Goal: Information Seeking & Learning: Find specific fact

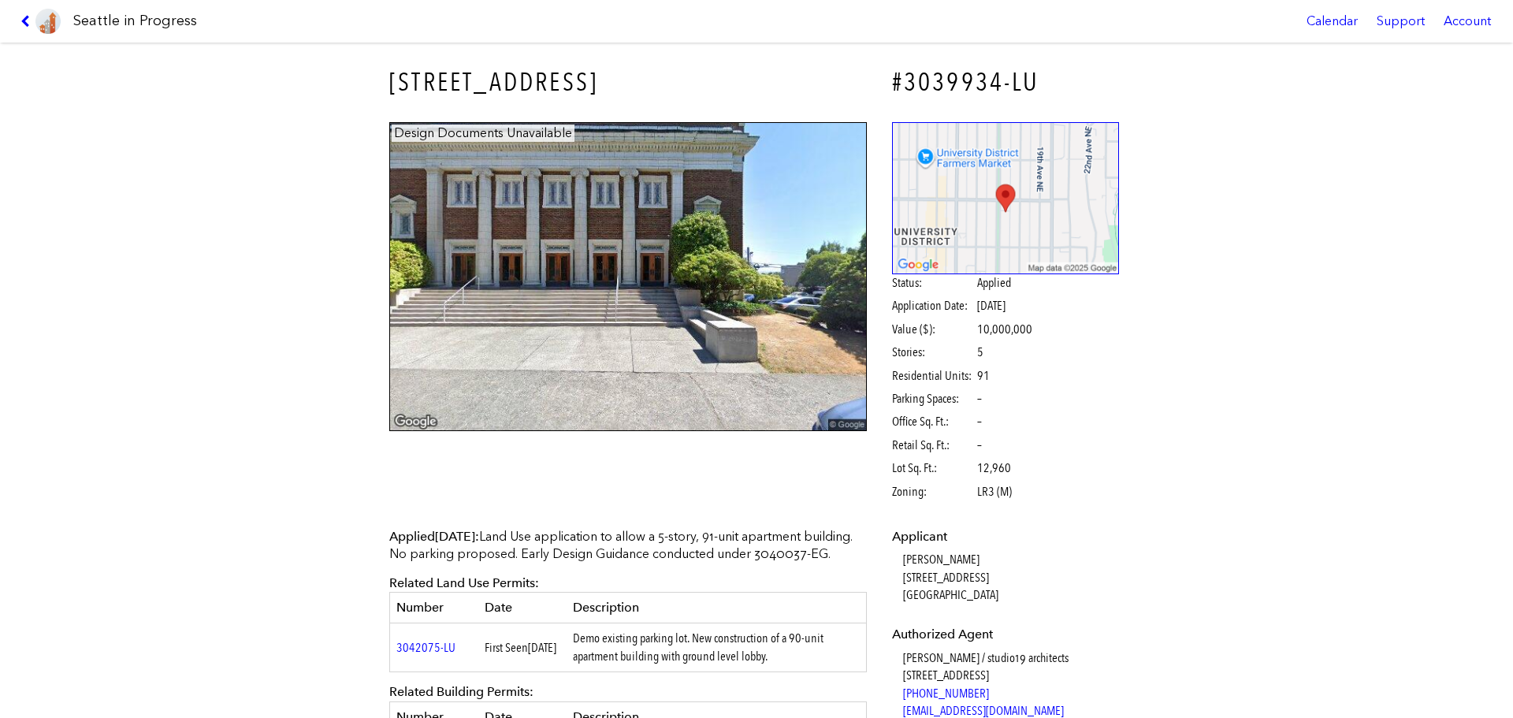
click at [406, 91] on h3 "4742 17TH AVE NE" at bounding box center [628, 82] width 478 height 35
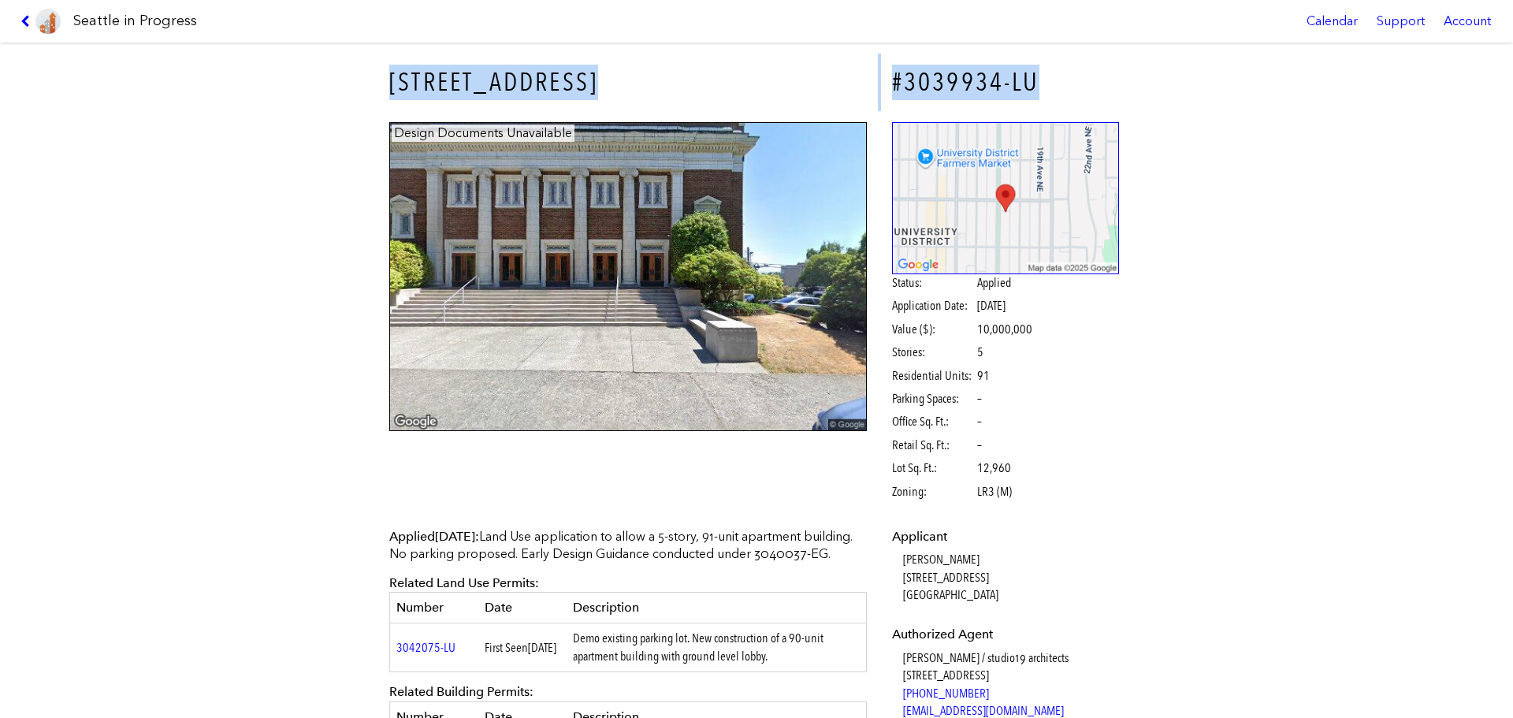
click at [406, 91] on h3 "4742 17TH AVE NE" at bounding box center [628, 82] width 478 height 35
copy div "4742 17TH AVE NE #3039934-LU"
click at [474, 179] on img at bounding box center [628, 277] width 478 height 310
drag, startPoint x: 397, startPoint y: 96, endPoint x: 388, endPoint y: 87, distance: 13.4
click at [395, 95] on h3 "4742 17TH AVE NE" at bounding box center [628, 82] width 478 height 35
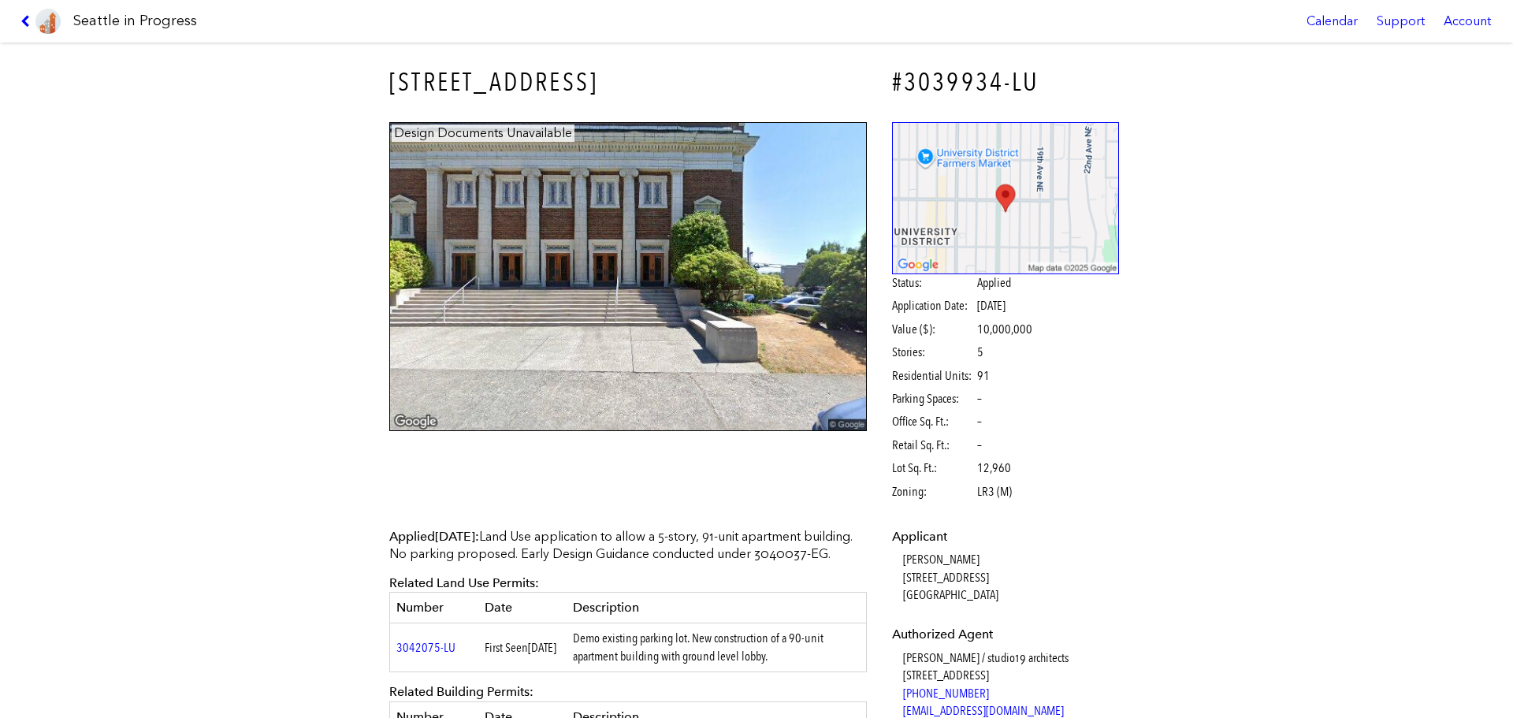
click at [378, 79] on div "4742 17TH AVE NE" at bounding box center [628, 83] width 500 height 58
drag, startPoint x: 382, startPoint y: 79, endPoint x: 584, endPoint y: 97, distance: 202.6
click at [584, 97] on div "4742 17TH AVE NE" at bounding box center [628, 83] width 500 height 58
copy h3 "4742 17TH AVE NE"
drag, startPoint x: 367, startPoint y: 69, endPoint x: 593, endPoint y: 65, distance: 226.3
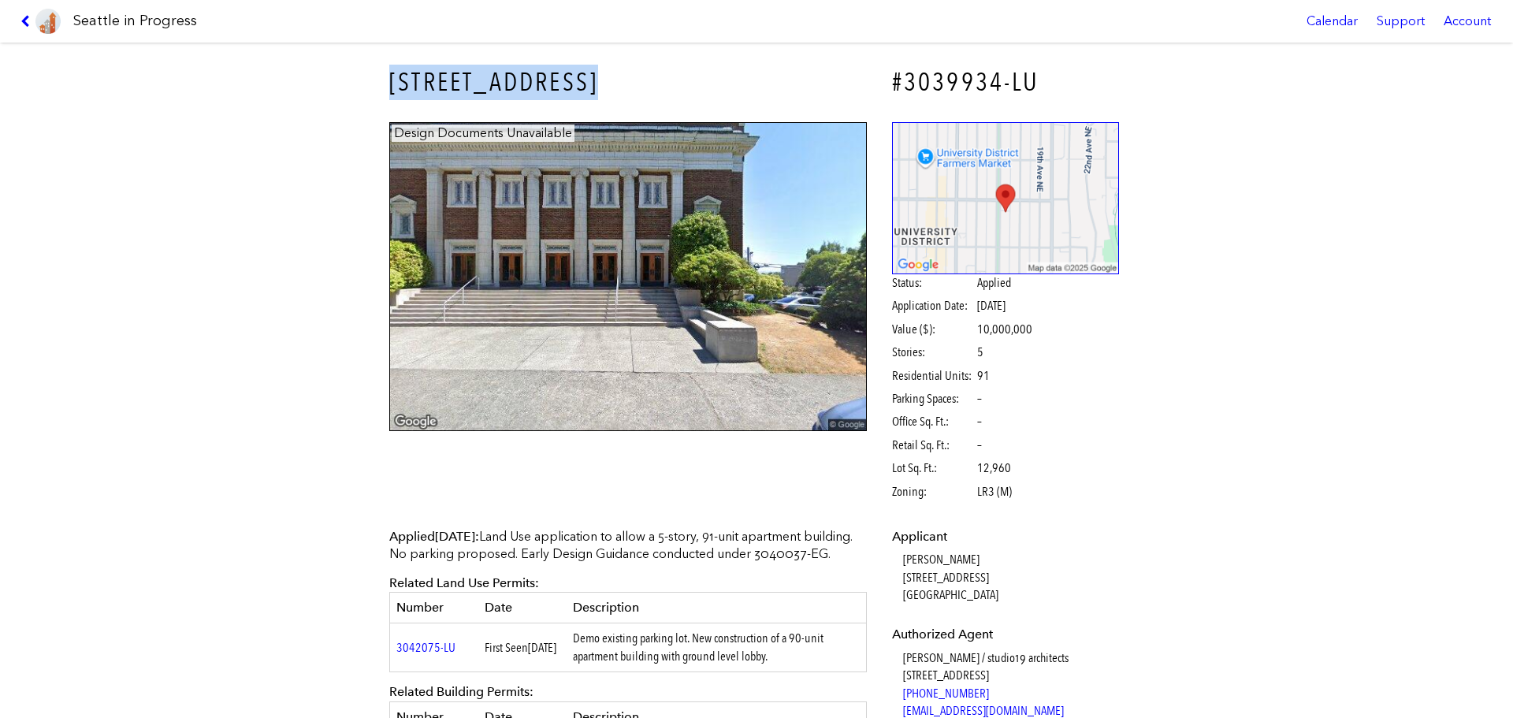
click at [593, 65] on div "4742 17TH AVE NE #3039934-LU Design Documents Unavailable Status: Applied Appli…" at bounding box center [756, 380] width 1513 height 675
copy h3 "4742 17TH AVE NE"
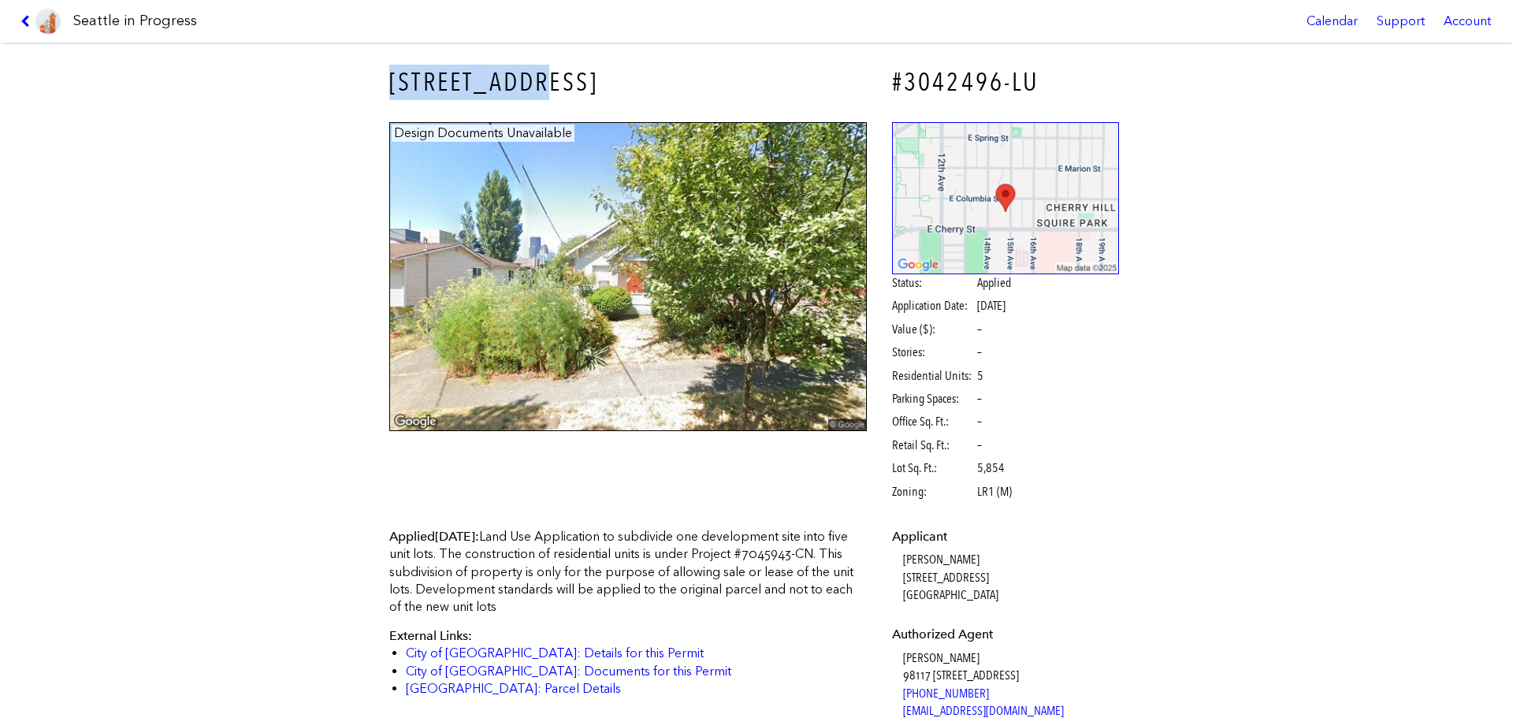
drag, startPoint x: 378, startPoint y: 79, endPoint x: 575, endPoint y: 82, distance: 196.3
click at [575, 82] on div "721 15TH AVE" at bounding box center [628, 83] width 500 height 58
copy h3 "721 15TH AVE"
drag, startPoint x: 382, startPoint y: 76, endPoint x: 612, endPoint y: 81, distance: 229.4
click at [612, 81] on div "721 15TH AVE" at bounding box center [628, 83] width 500 height 58
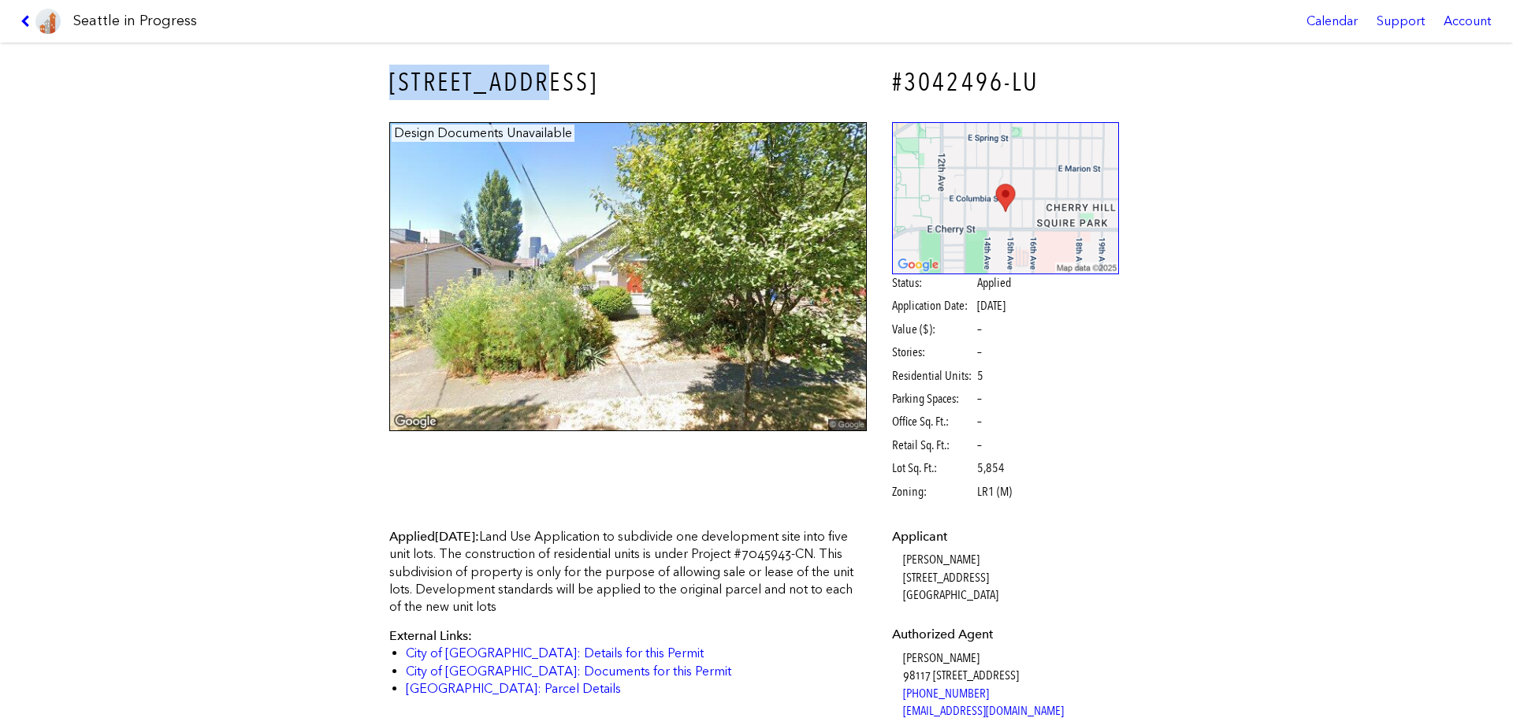
copy h3 "721 15TH AVE"
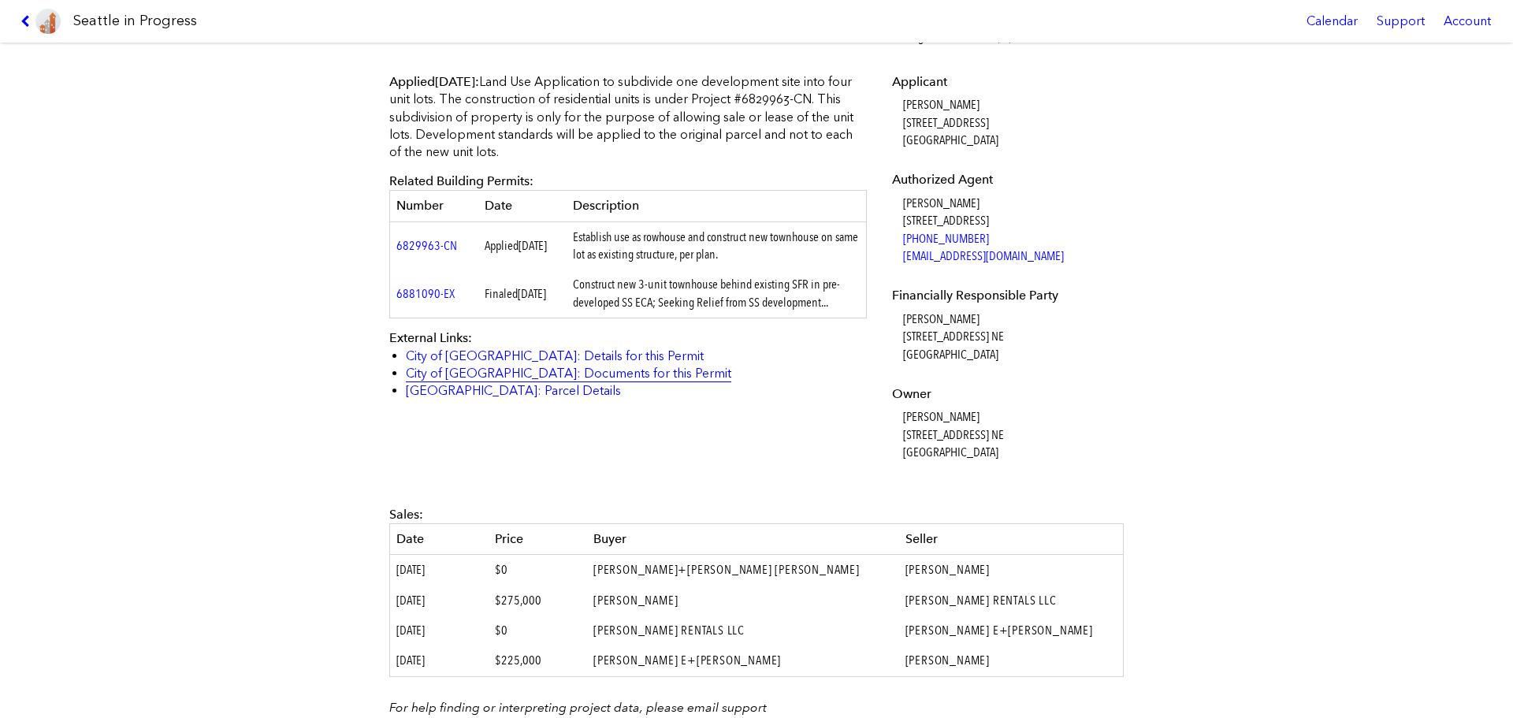
scroll to position [552, 0]
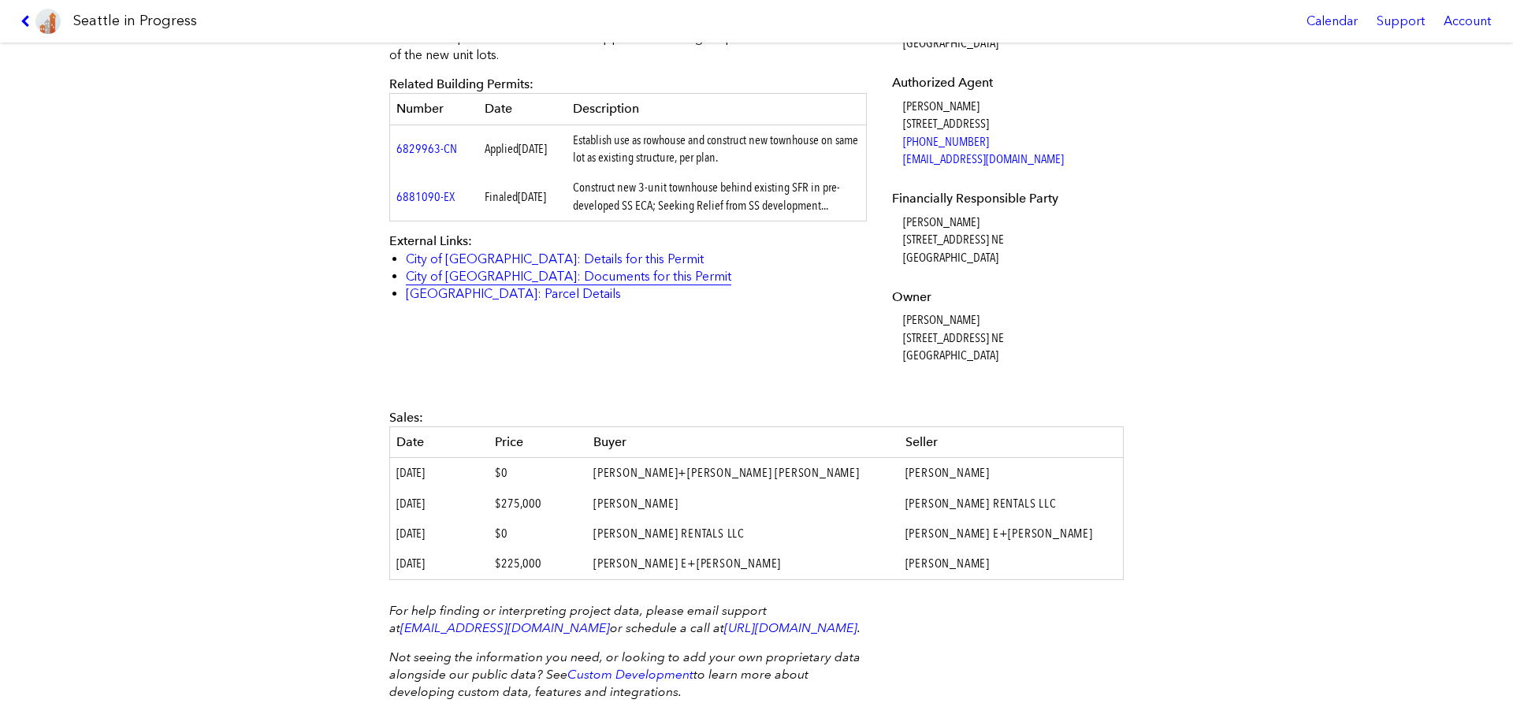
click at [577, 277] on link "City of [GEOGRAPHIC_DATA]: Documents for this Permit" at bounding box center [569, 276] width 326 height 15
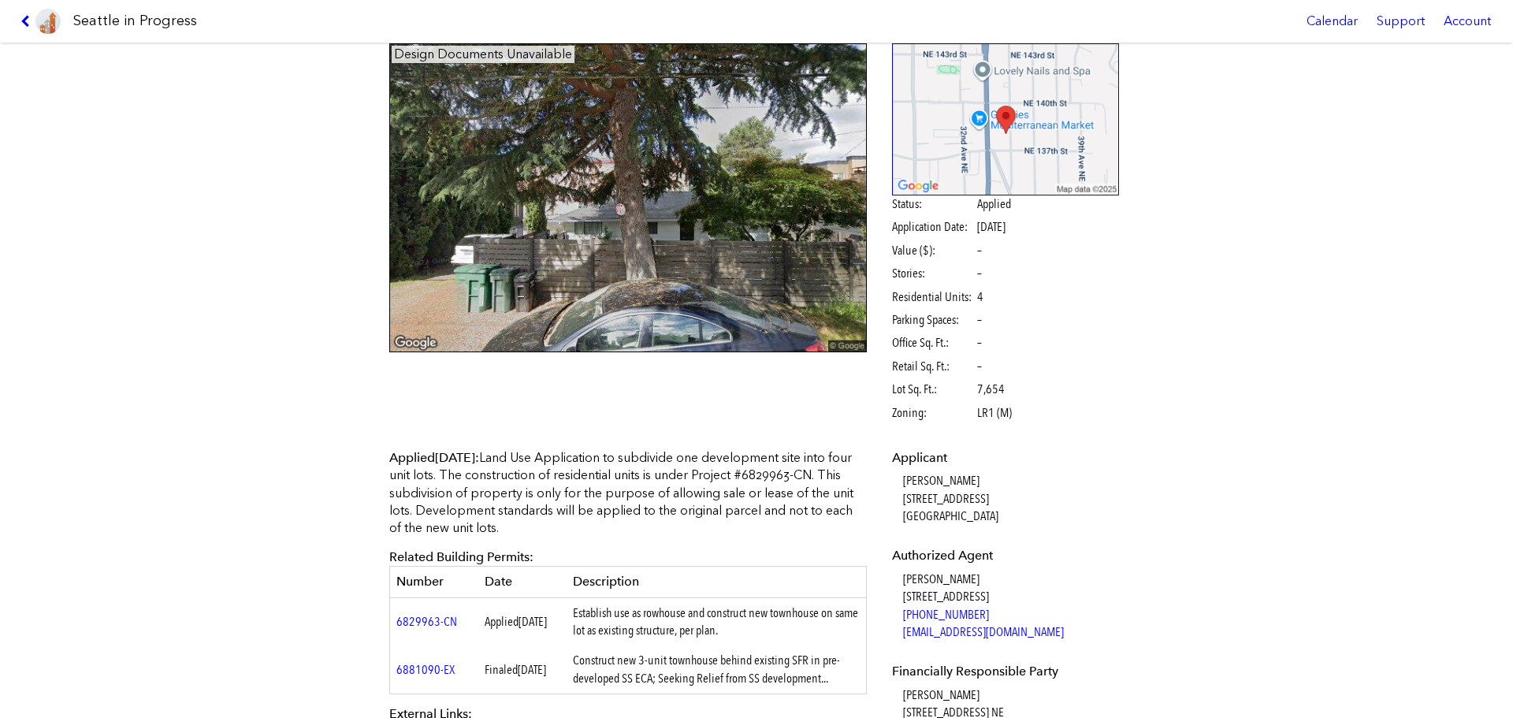
scroll to position [0, 0]
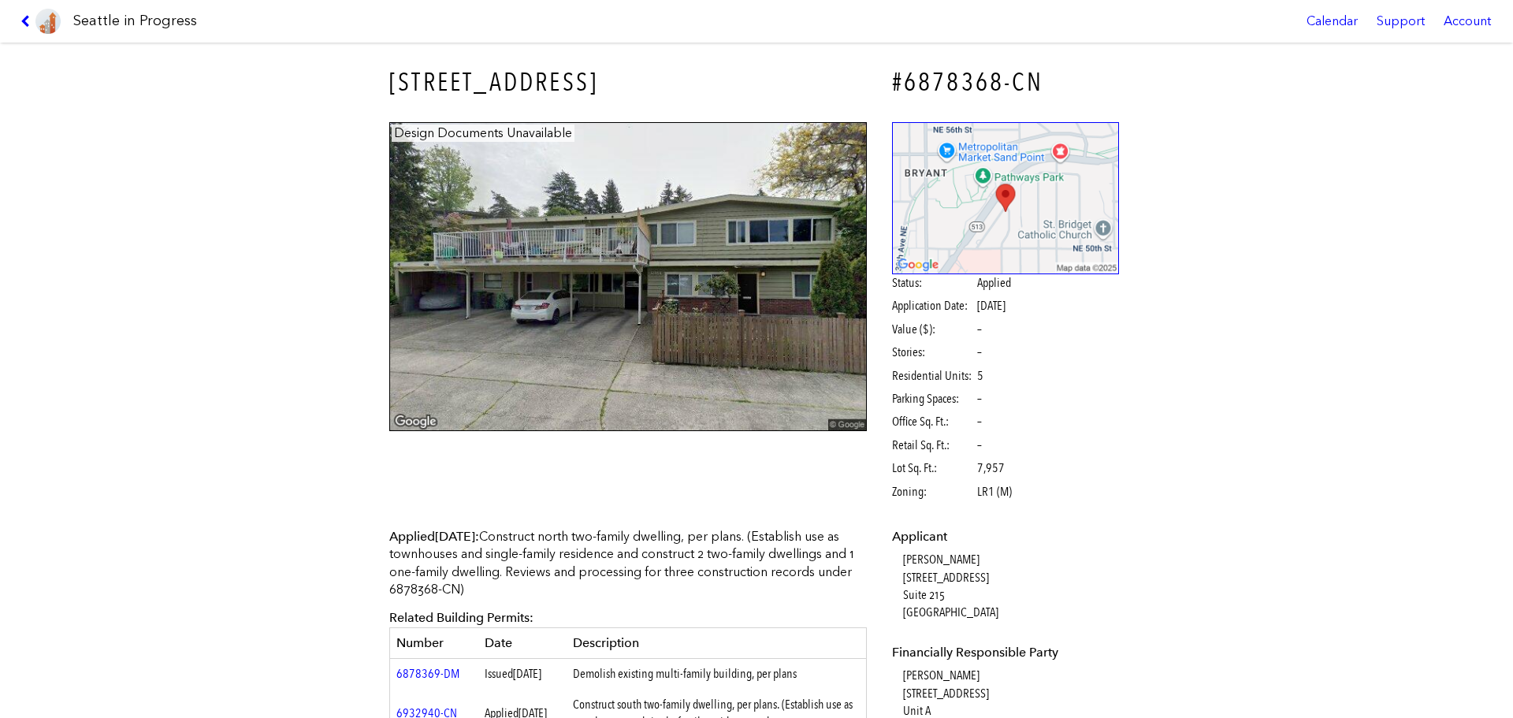
drag, startPoint x: 369, startPoint y: 73, endPoint x: 643, endPoint y: 53, distance: 275.0
click at [691, 91] on div "5070 SAND POINT PL NE #6878368-CN Design Documents Unavailable Status: Applied …" at bounding box center [756, 380] width 1513 height 675
copy h3 "5070 SAND POINT PL NE"
click at [620, 76] on h3 "5070 SAND POINT PL NE" at bounding box center [628, 82] width 478 height 35
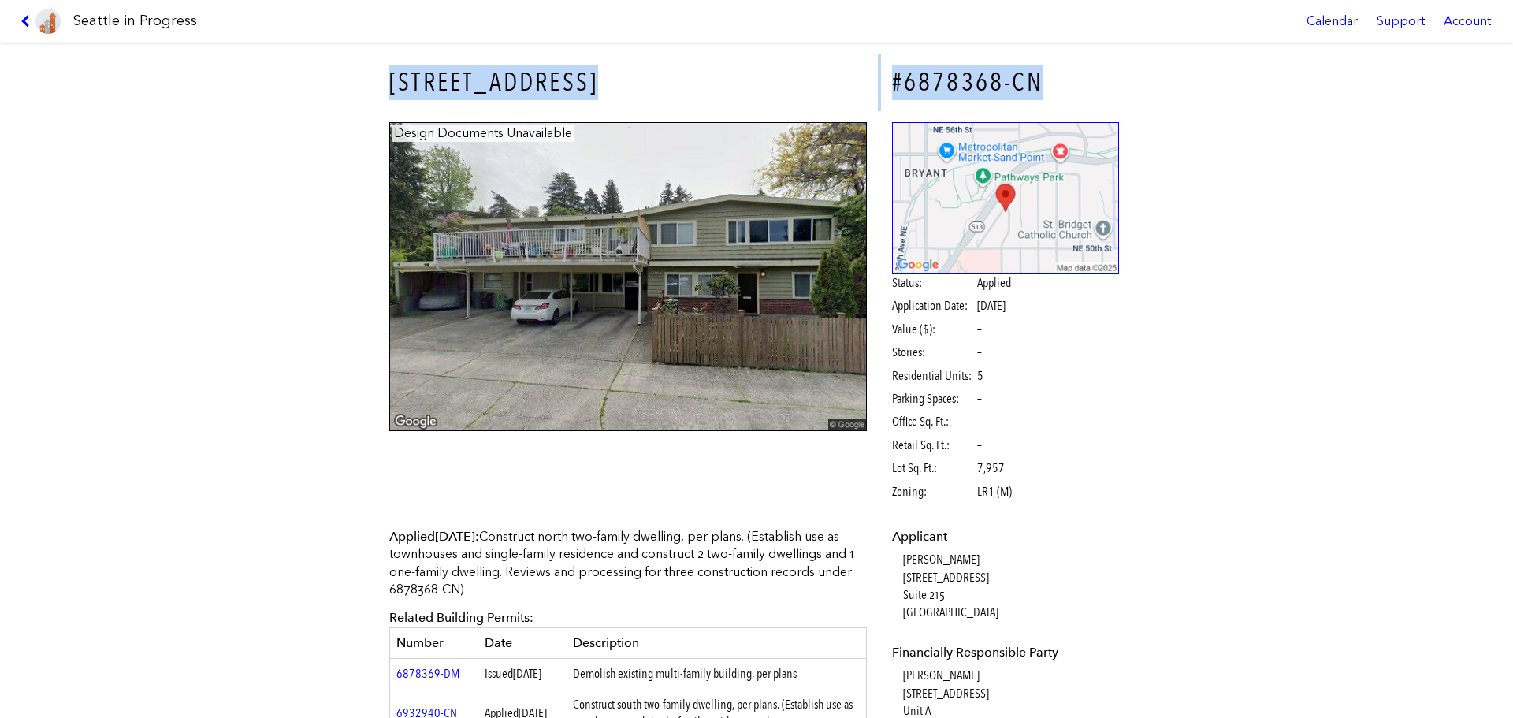
click at [620, 76] on h3 "5070 SAND POINT PL NE" at bounding box center [628, 82] width 478 height 35
click at [353, 121] on div "5070 SAND POINT PL NE #6878368-CN Design Documents Unavailable Status: Applied …" at bounding box center [756, 380] width 1513 height 675
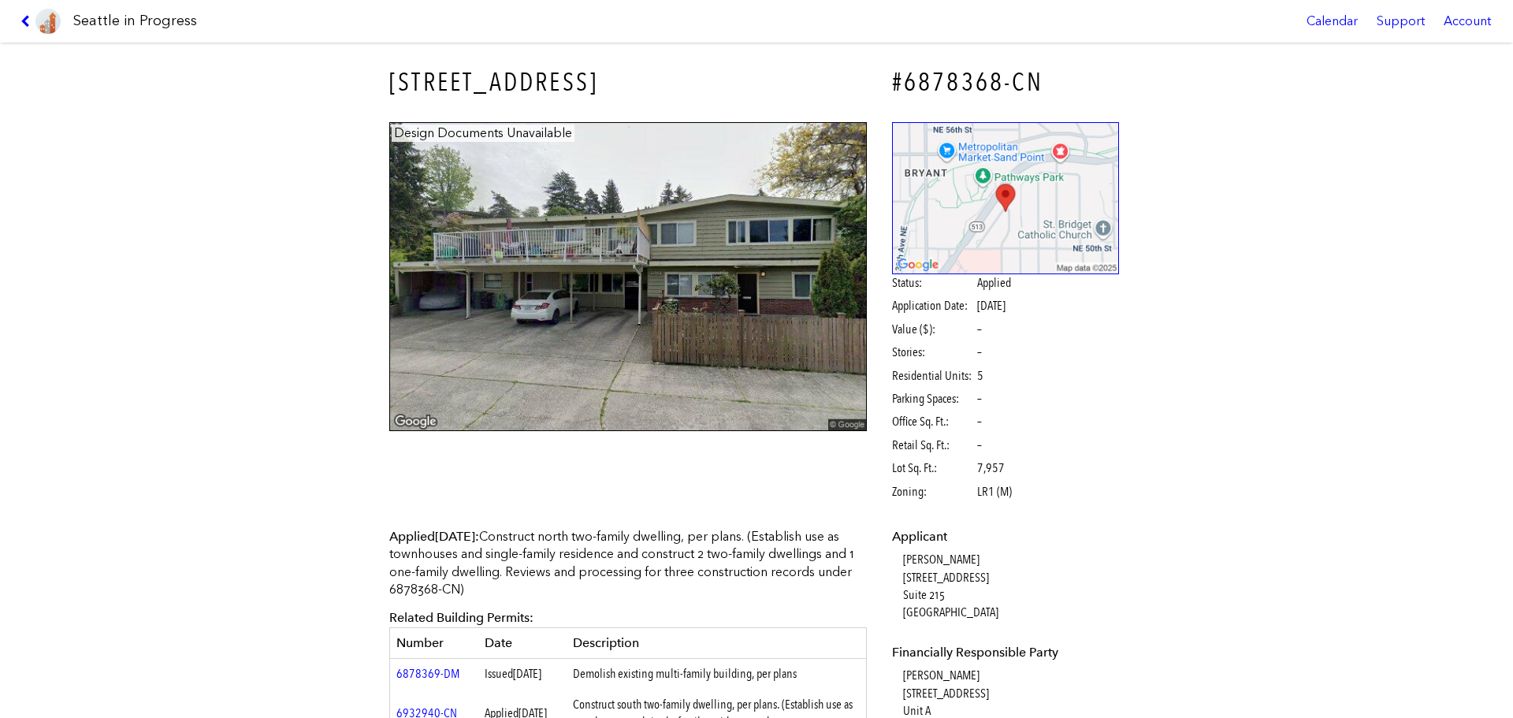
drag, startPoint x: 372, startPoint y: 84, endPoint x: 642, endPoint y: 91, distance: 270.5
click at [640, 92] on div "5070 SAND POINT PL NE" at bounding box center [628, 83] width 500 height 58
copy h3 "5070 SAND POINT PL N"
copy h3 "5070 SAND POINT PL NE"
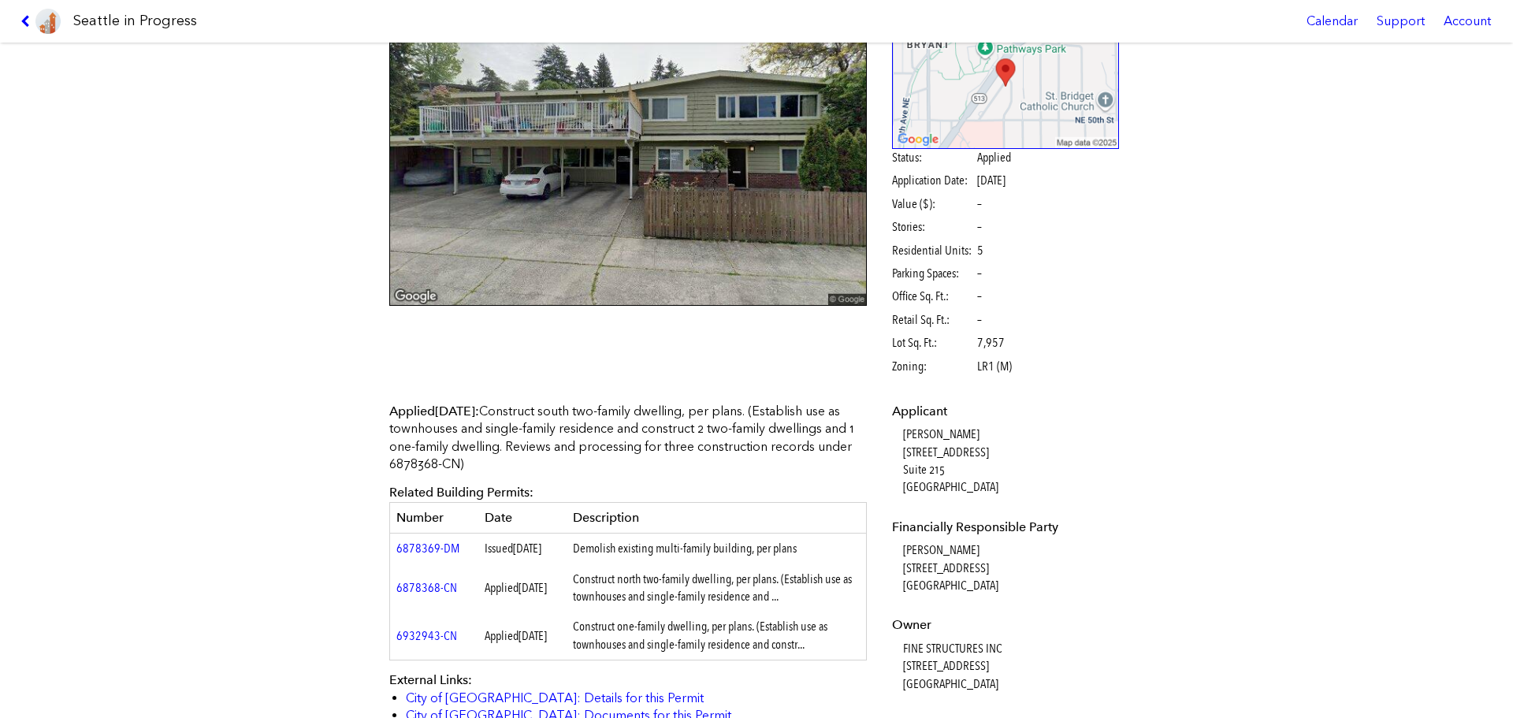
scroll to position [315, 0]
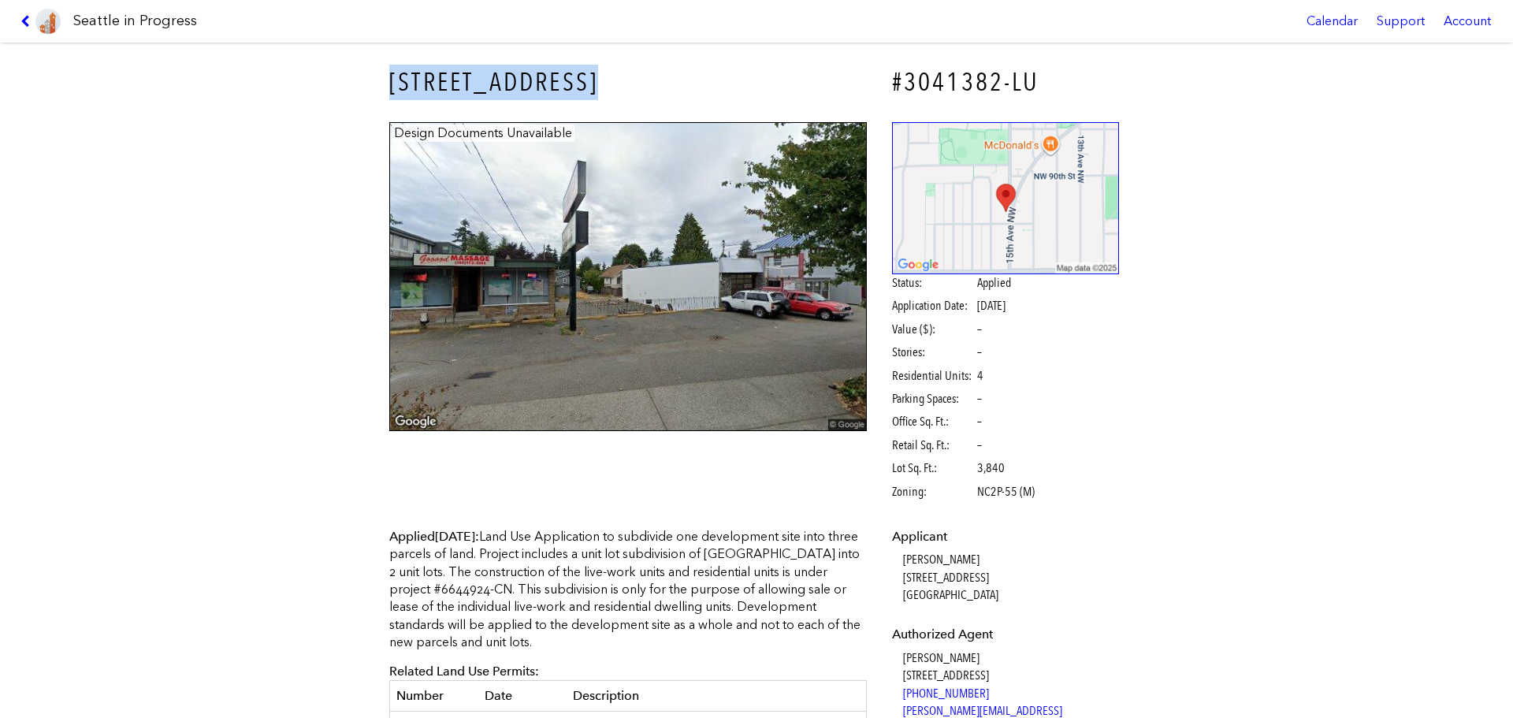
drag, startPoint x: 355, startPoint y: 80, endPoint x: 623, endPoint y: 94, distance: 268.3
click at [622, 94] on div "[STREET_ADDRESS] #3041382-LU Design Documents Unavailable Status: Applied Appli…" at bounding box center [756, 380] width 1513 height 675
copy h3 "[STREET_ADDRESS]"
copy h3 "8713 15TH AVE NW"
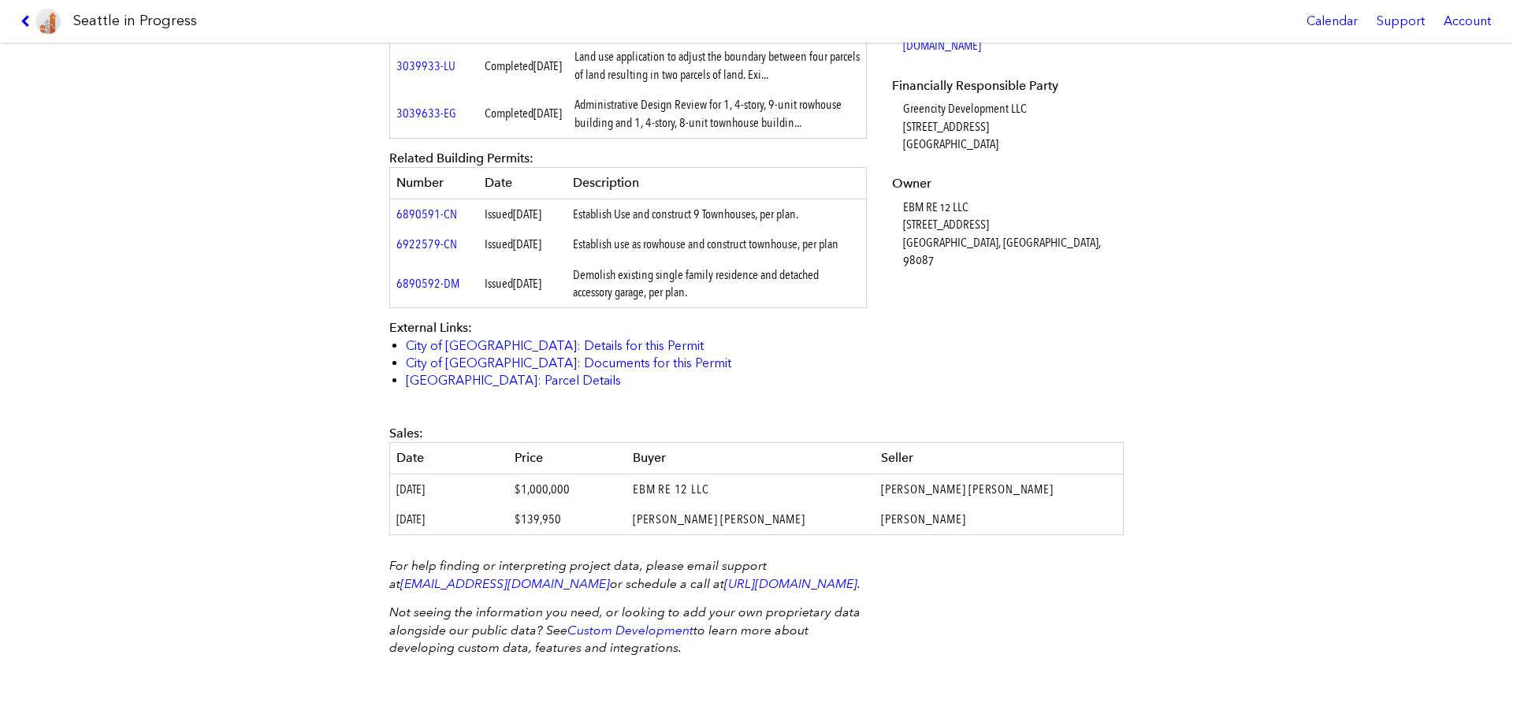
scroll to position [709, 0]
click at [698, 486] on td "EBM RE 12 LLC" at bounding box center [751, 489] width 248 height 31
copy tr "EBM RE 12 LLC"
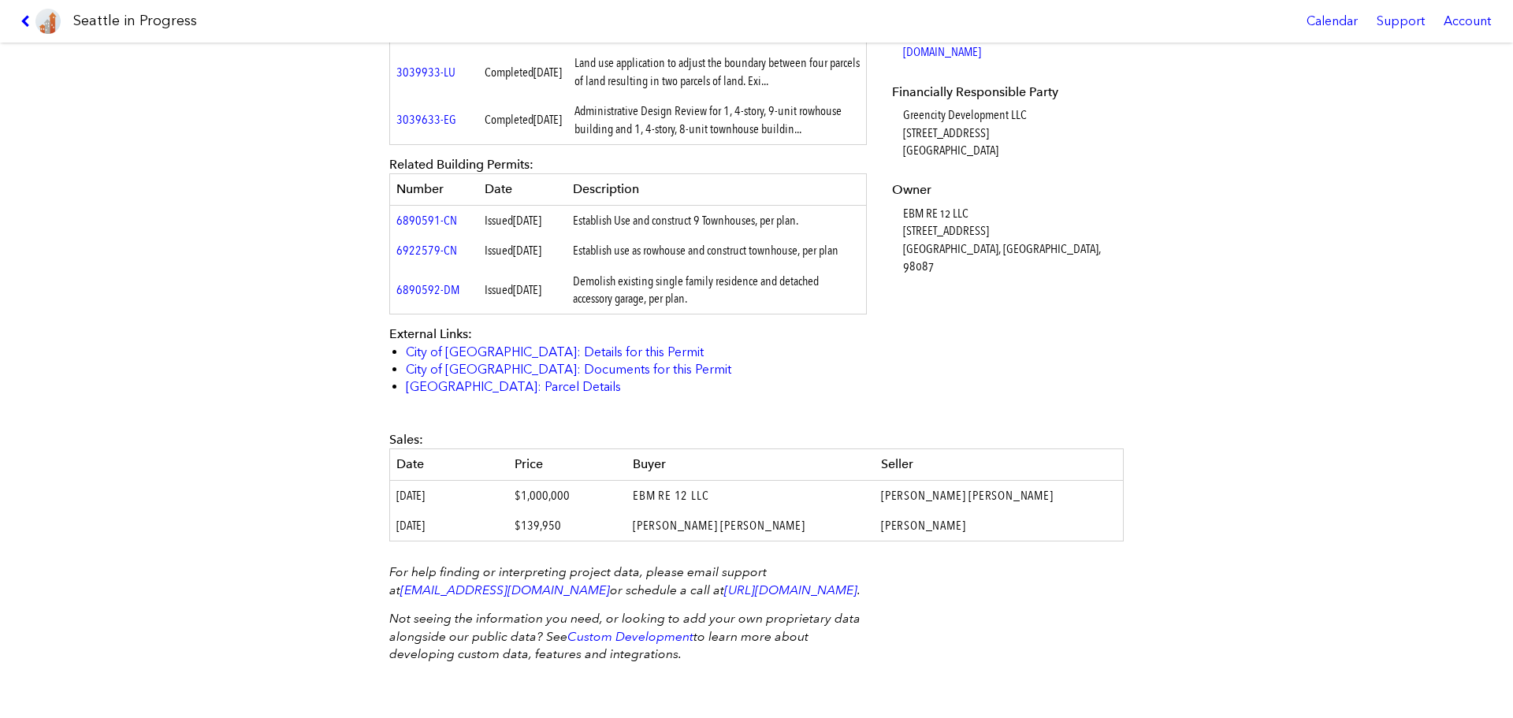
scroll to position [0, 0]
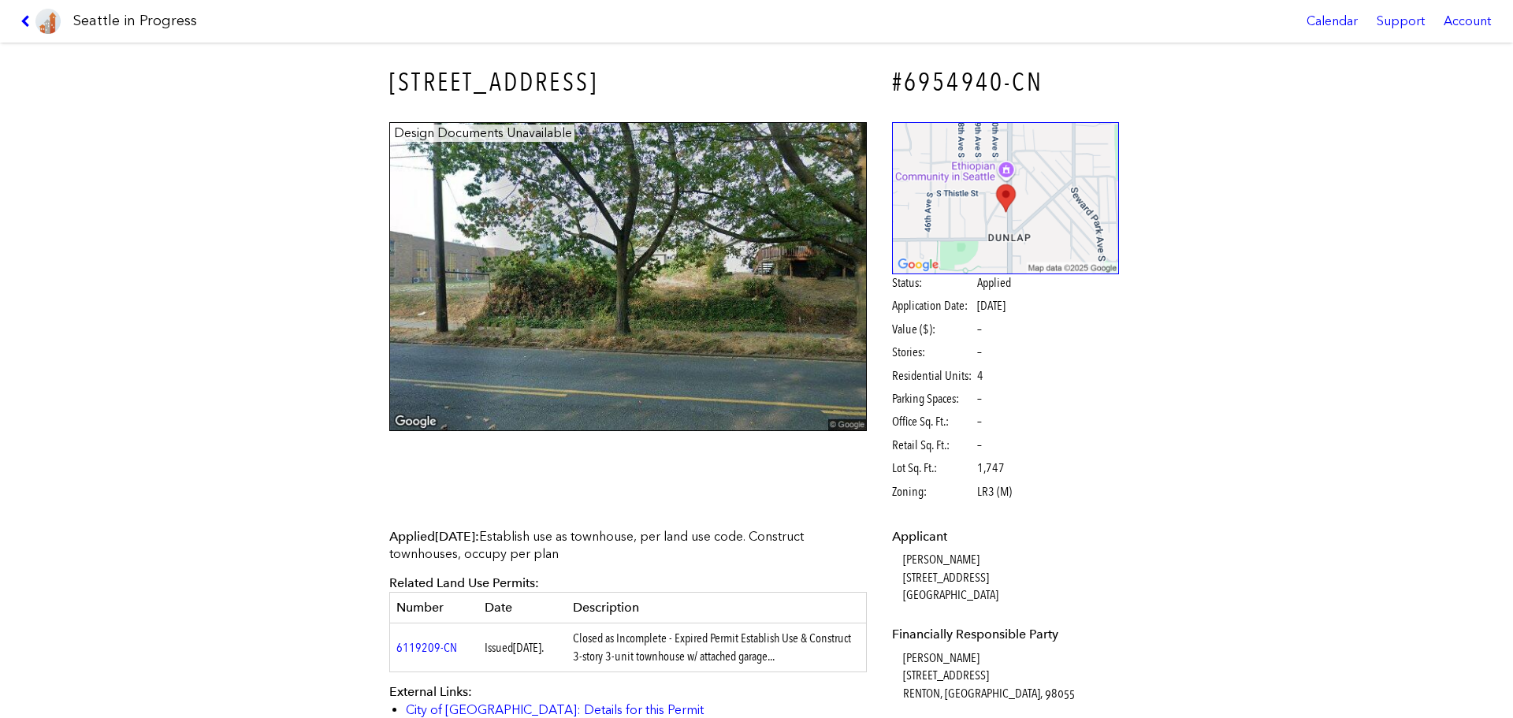
drag, startPoint x: 371, startPoint y: 79, endPoint x: 694, endPoint y: 58, distance: 323.9
click at [694, 58] on div "[STREET_ADDRESS] #6954940-CN Design Documents Unavailable Status: Applied Appli…" at bounding box center [756, 380] width 1513 height 675
drag, startPoint x: 385, startPoint y: 71, endPoint x: 233, endPoint y: 99, distance: 154.6
click at [233, 99] on div "[STREET_ADDRESS] #6954940-CN Design Documents Unavailable Status: Applied Appli…" at bounding box center [756, 380] width 1513 height 675
copy h3 "[STREET_ADDRESS]"
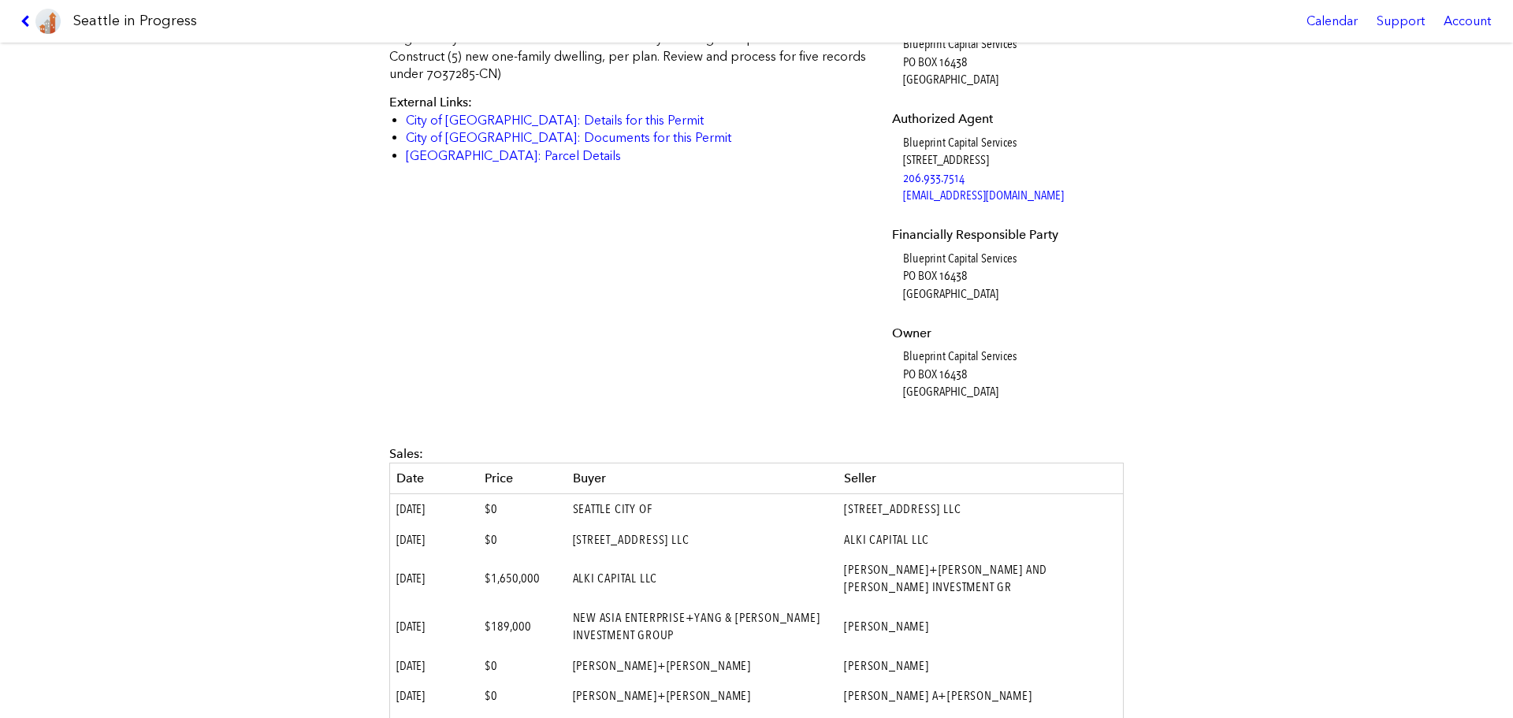
scroll to position [631, 0]
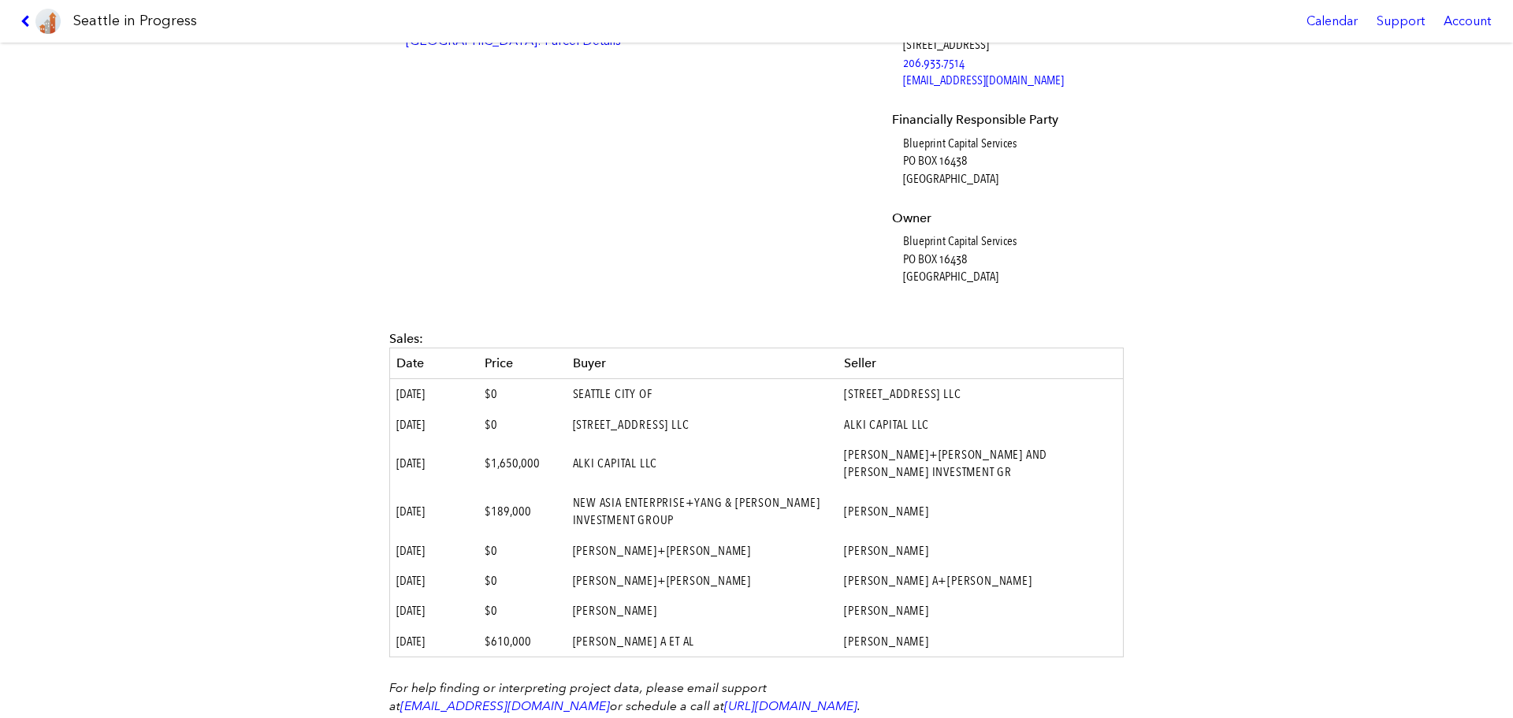
click at [888, 400] on td "[STREET_ADDRESS] LLC" at bounding box center [980, 394] width 285 height 31
click at [887, 400] on td "[STREET_ADDRESS] LLC" at bounding box center [980, 394] width 285 height 31
copy tbody "[STREET_ADDRESS] LLC"
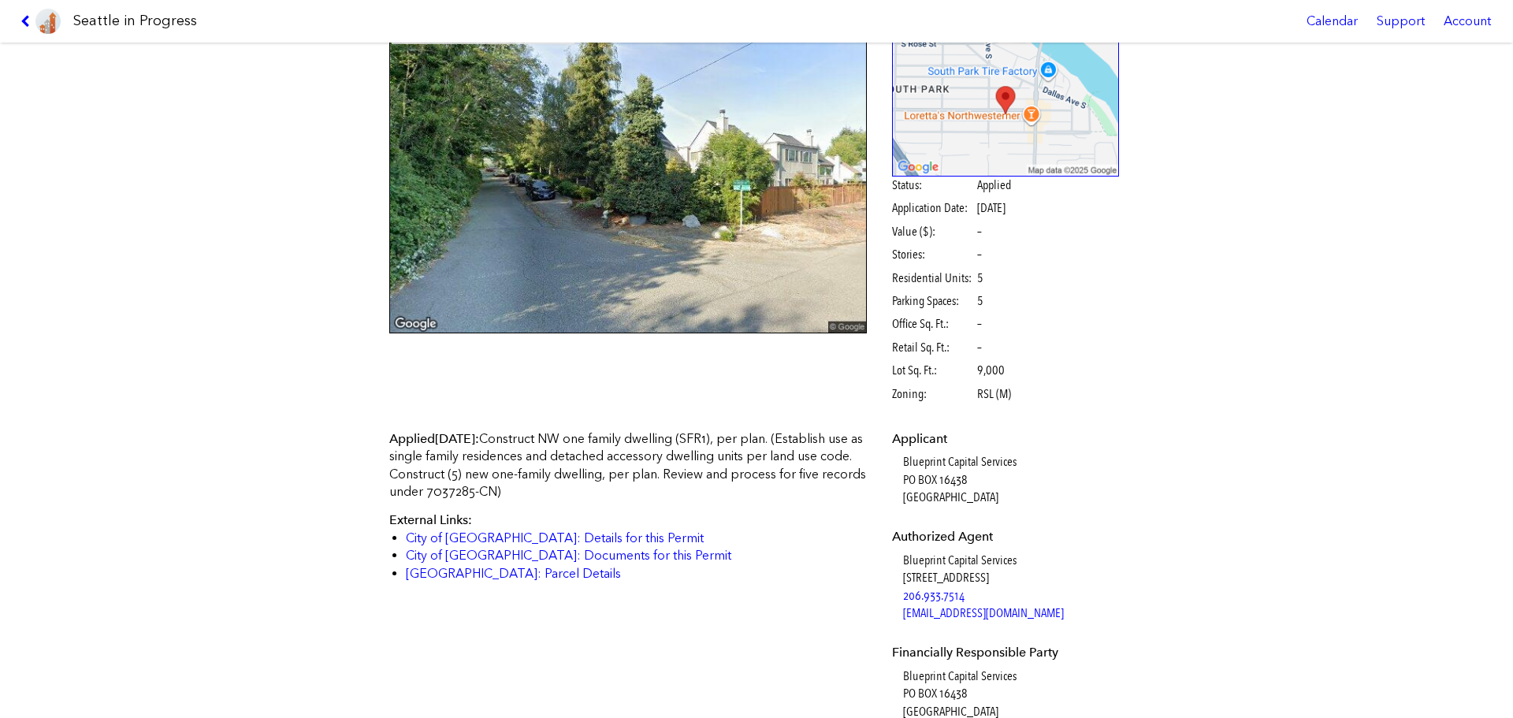
scroll to position [0, 0]
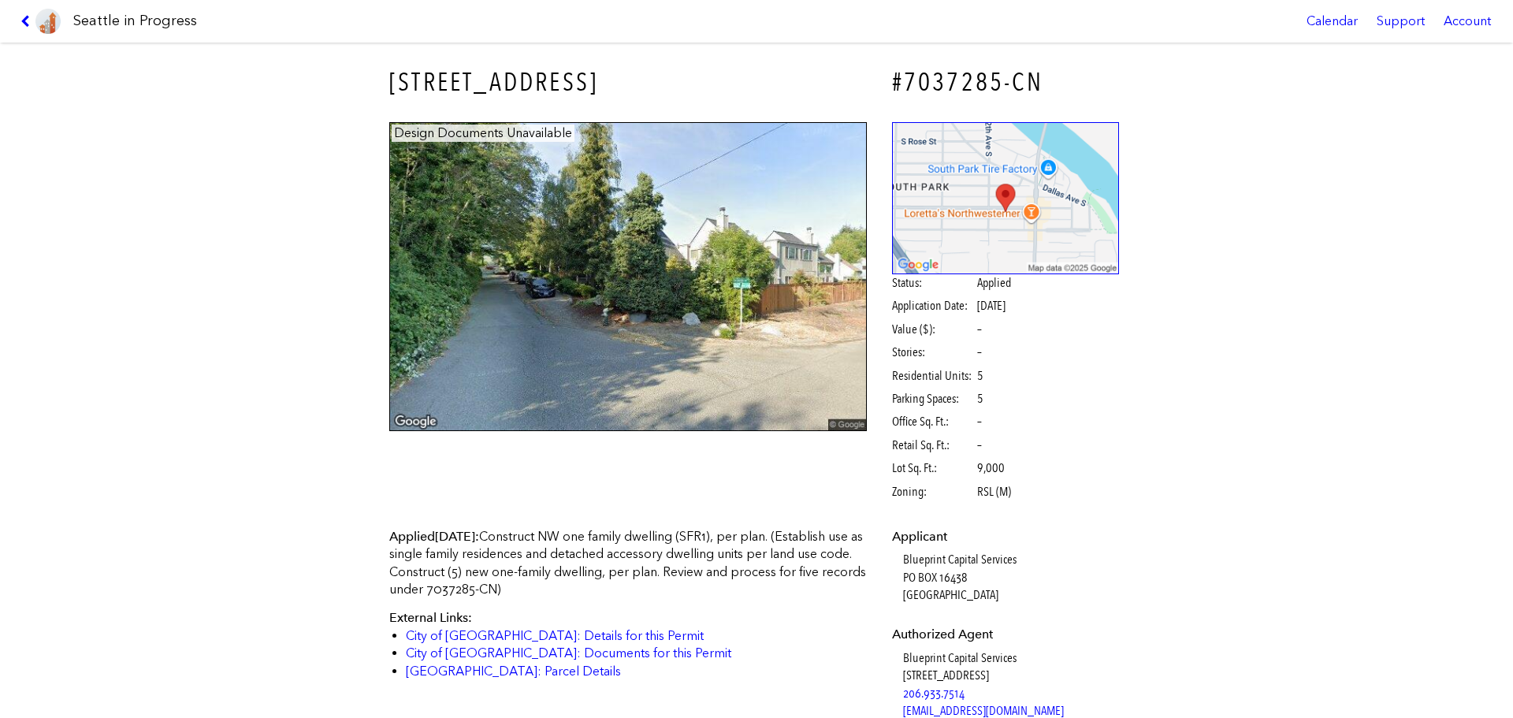
drag, startPoint x: 355, startPoint y: 74, endPoint x: 692, endPoint y: 81, distance: 336.6
click at [692, 81] on div "[STREET_ADDRESS] #7037285-CN Design Documents Unavailable Status: Applied Appli…" at bounding box center [756, 380] width 1513 height 675
copy h3 "[STREET_ADDRESS]"
